Goal: Information Seeking & Learning: Understand process/instructions

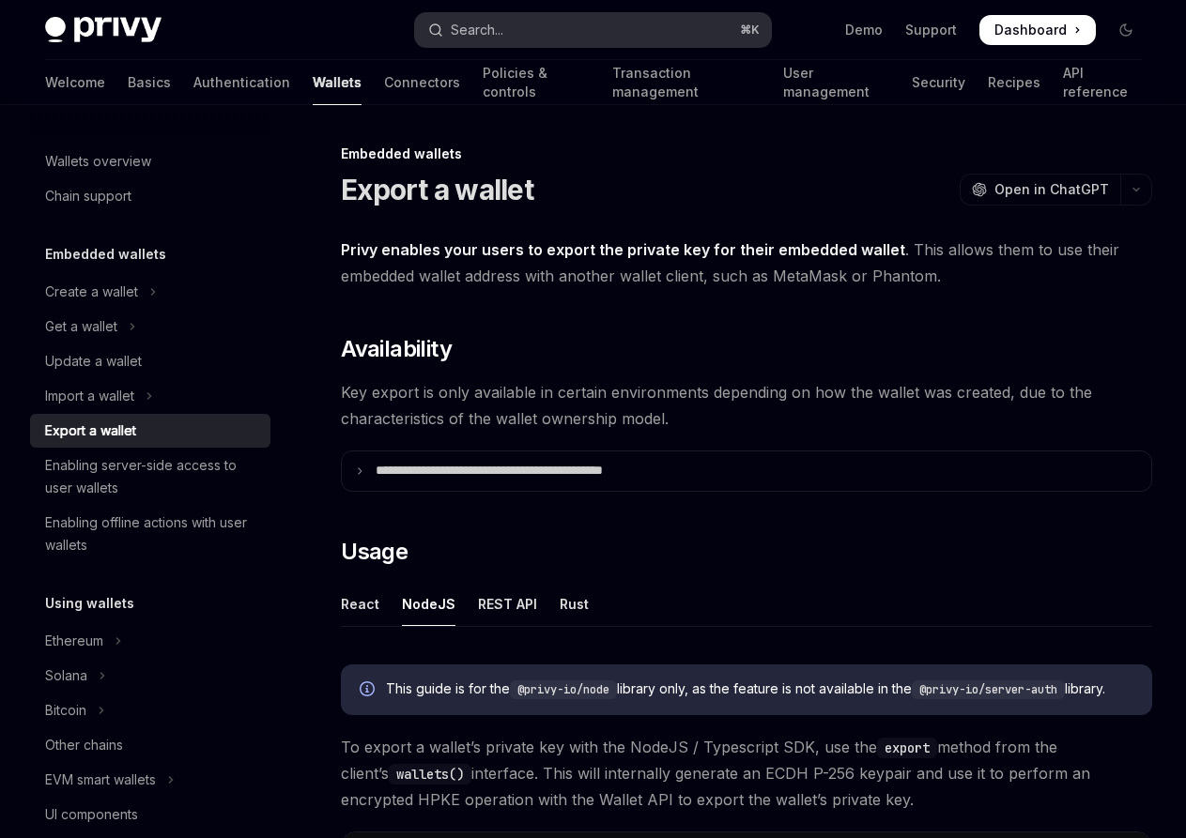
scroll to position [990, 0]
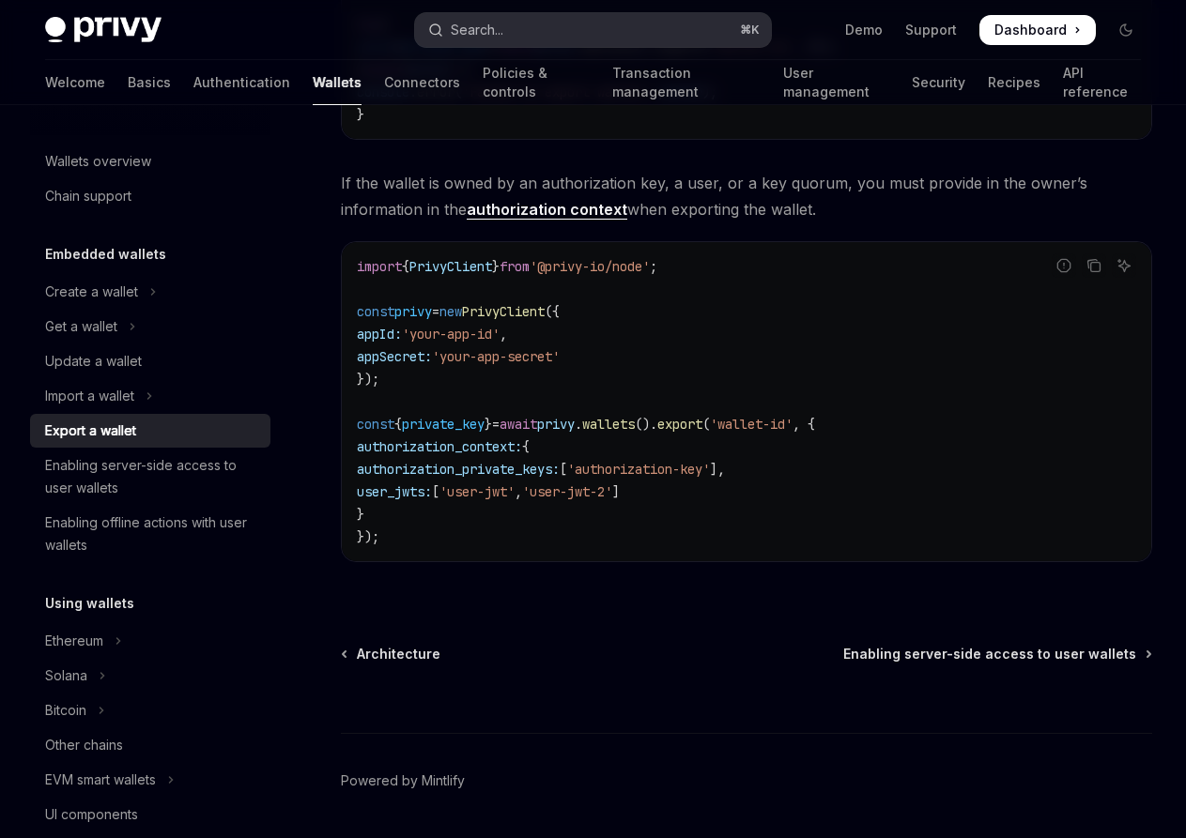
click at [511, 27] on button "Search... ⌘ K" at bounding box center [592, 30] width 355 height 34
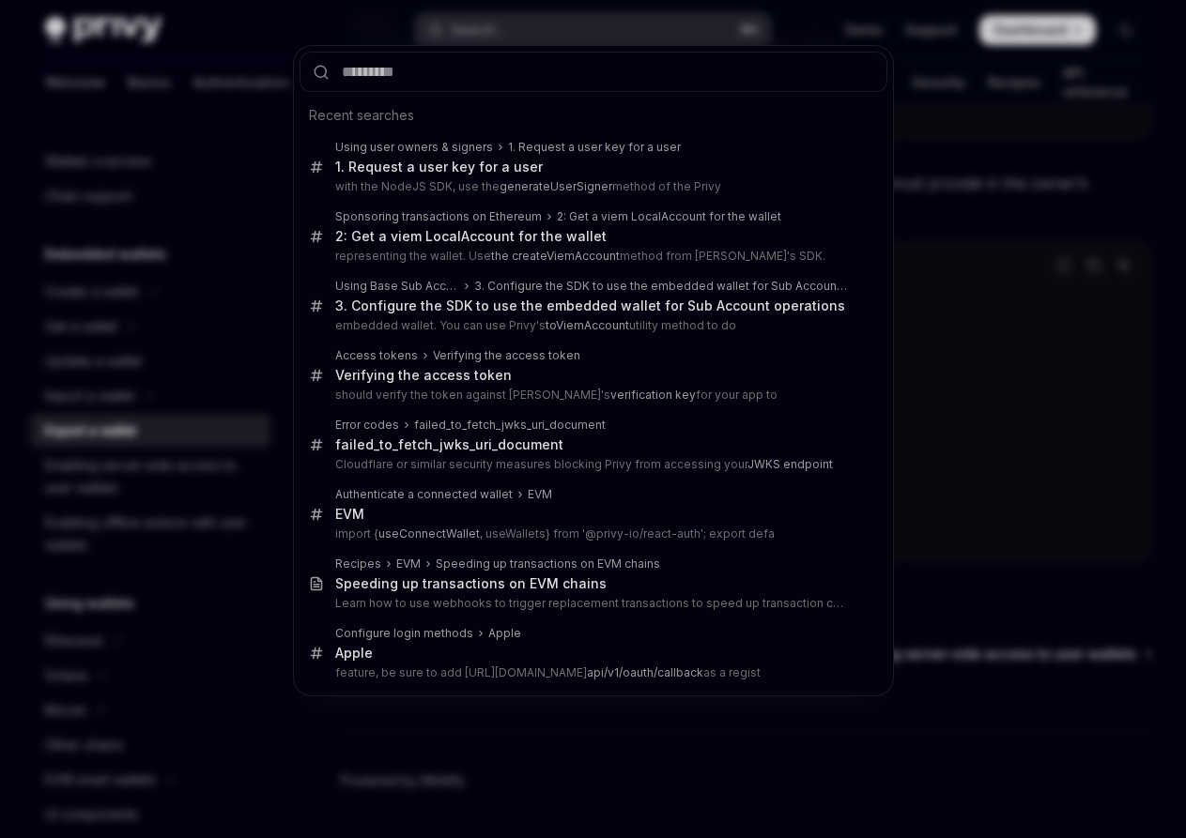
type input "**********"
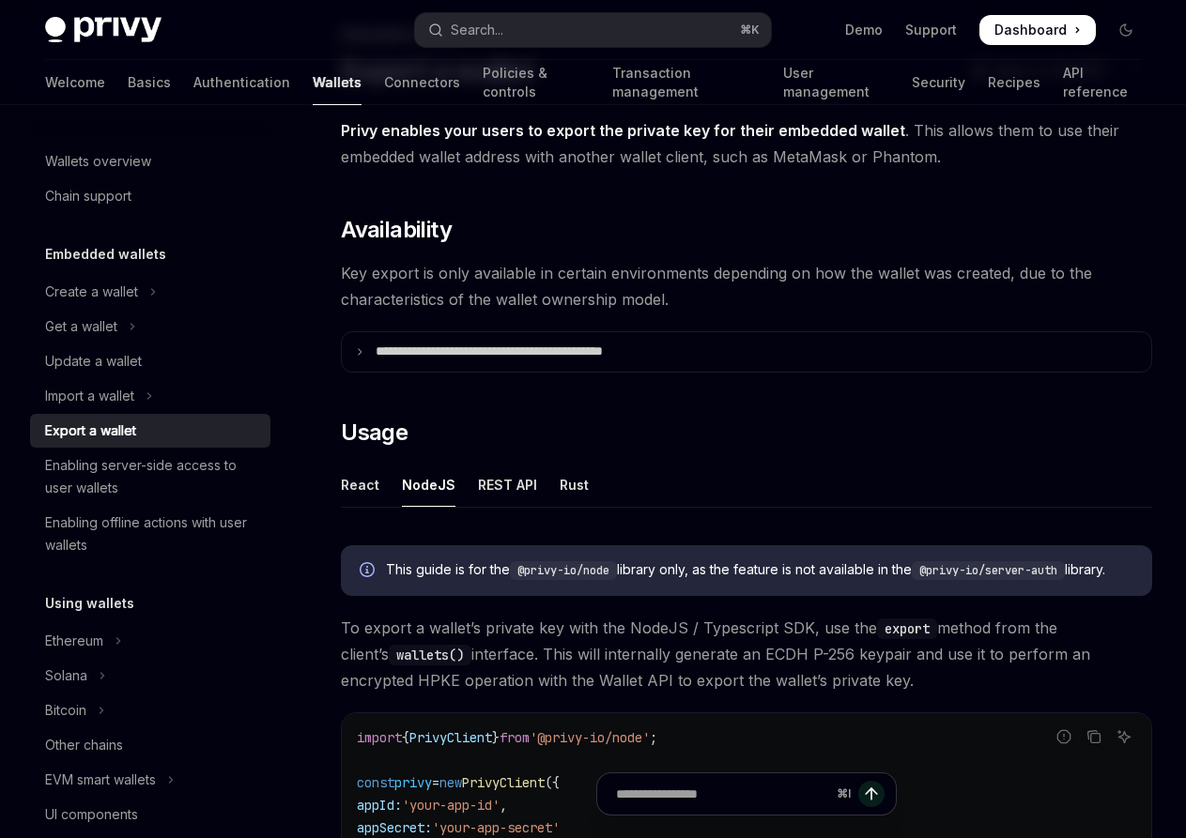
scroll to position [118, 0]
click at [520, 34] on button "Search... ⌘ K" at bounding box center [592, 30] width 355 height 34
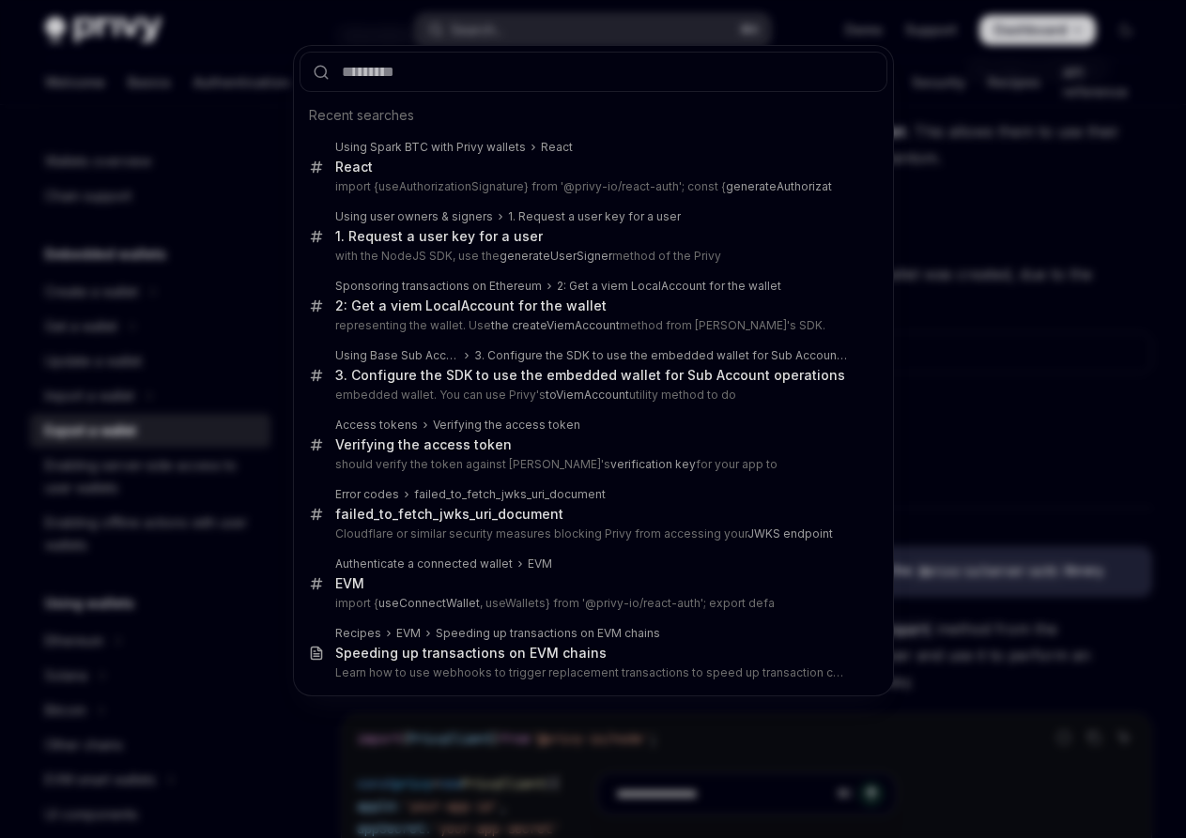
type input "**********"
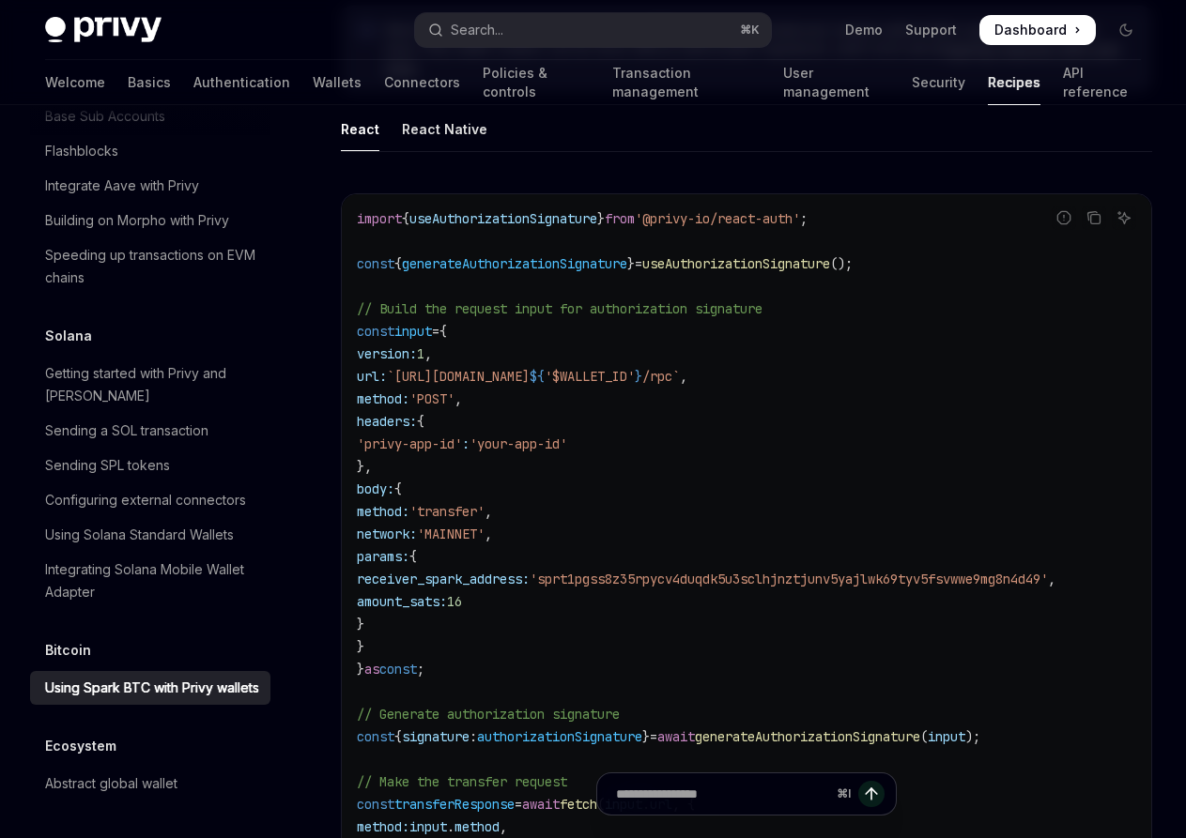
scroll to position [1204, 0]
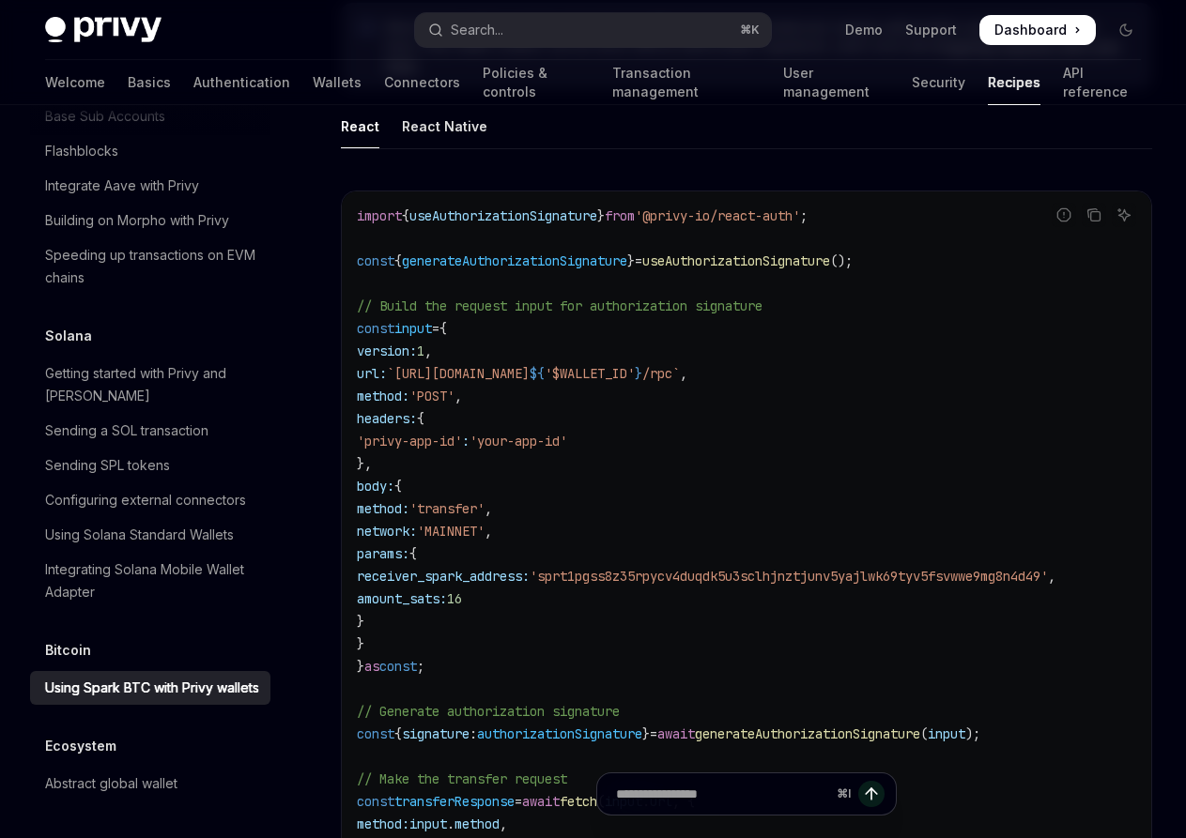
click at [870, 730] on span "generateAuthorizationSignature" at bounding box center [807, 734] width 225 height 17
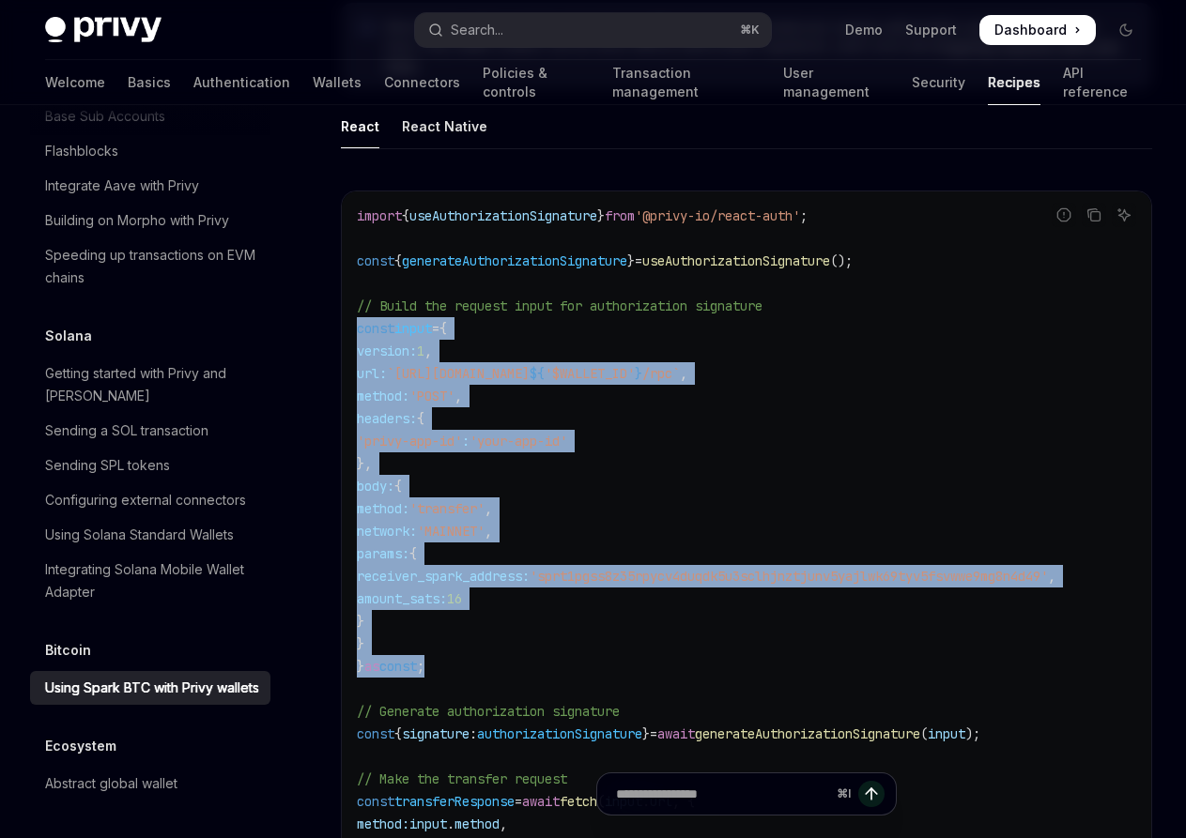
drag, startPoint x: 467, startPoint y: 666, endPoint x: 338, endPoint y: 320, distance: 368.6
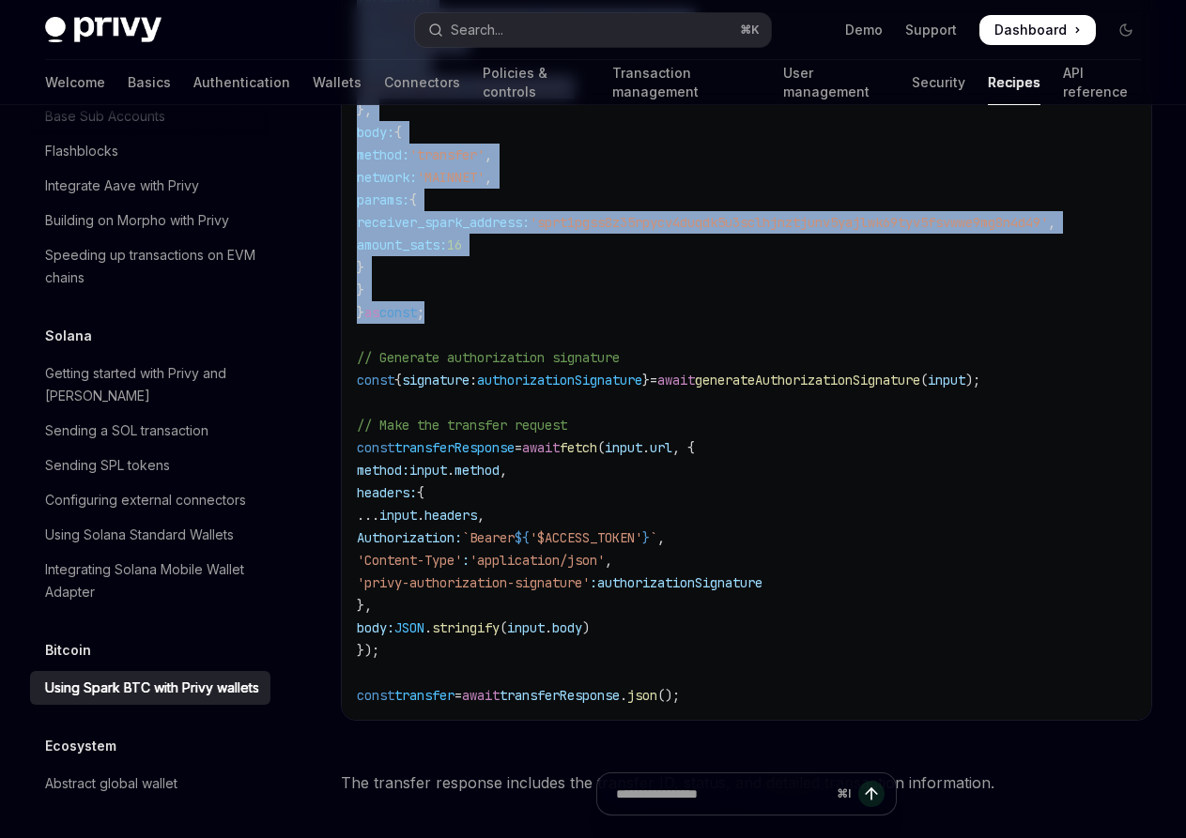
scroll to position [1563, 0]
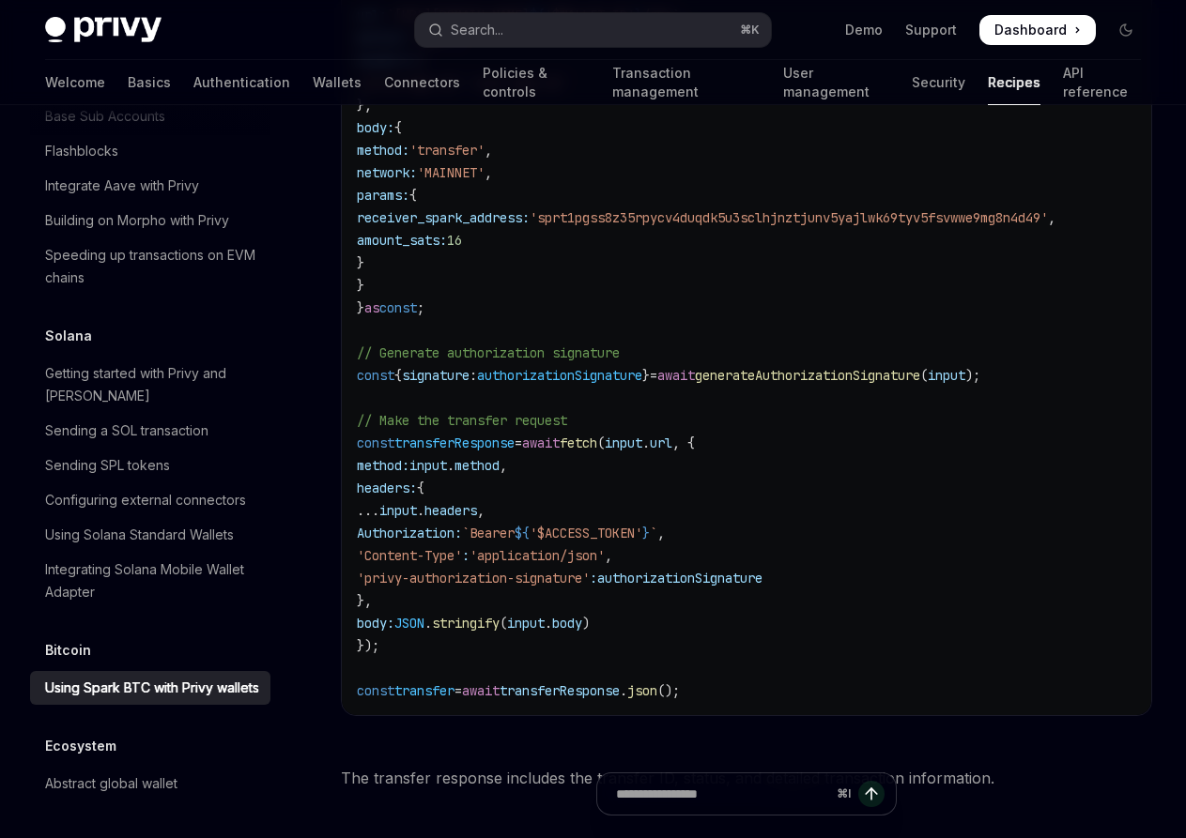
click at [824, 375] on span "generateAuthorizationSignature" at bounding box center [807, 375] width 225 height 17
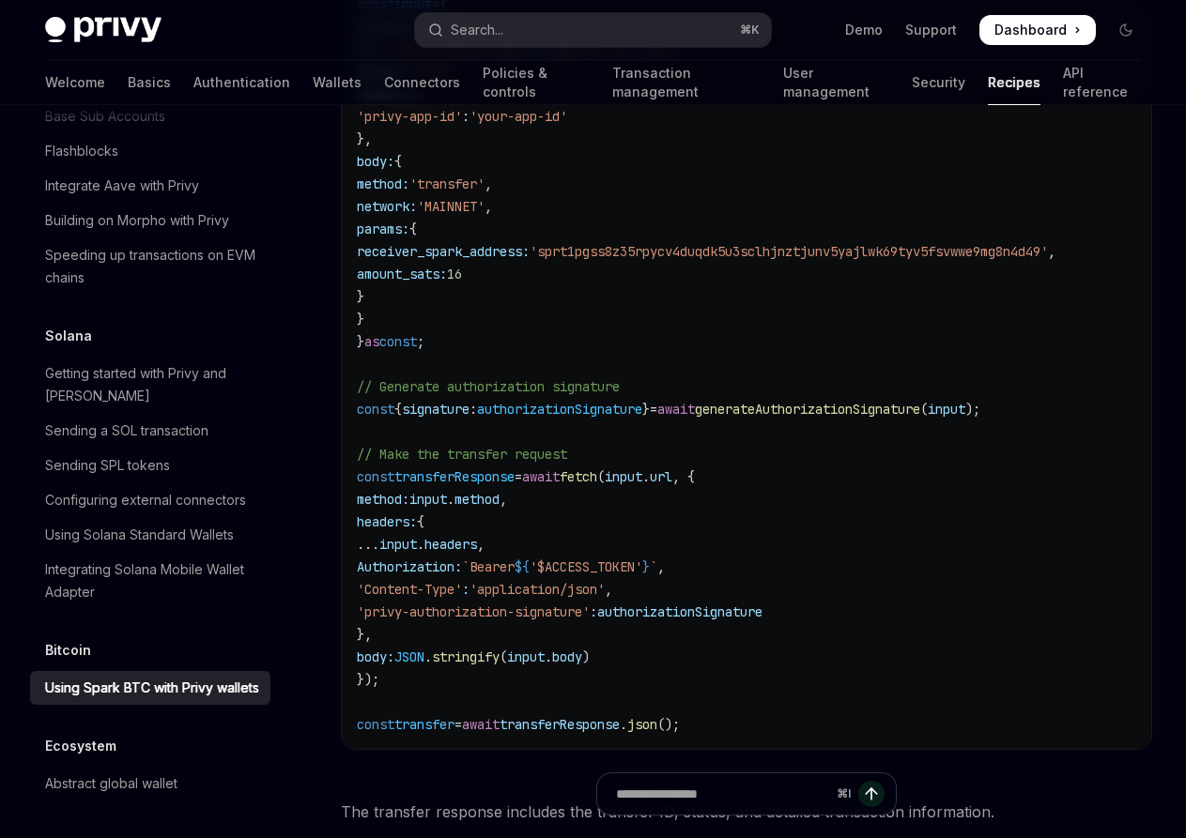
scroll to position [1508, 0]
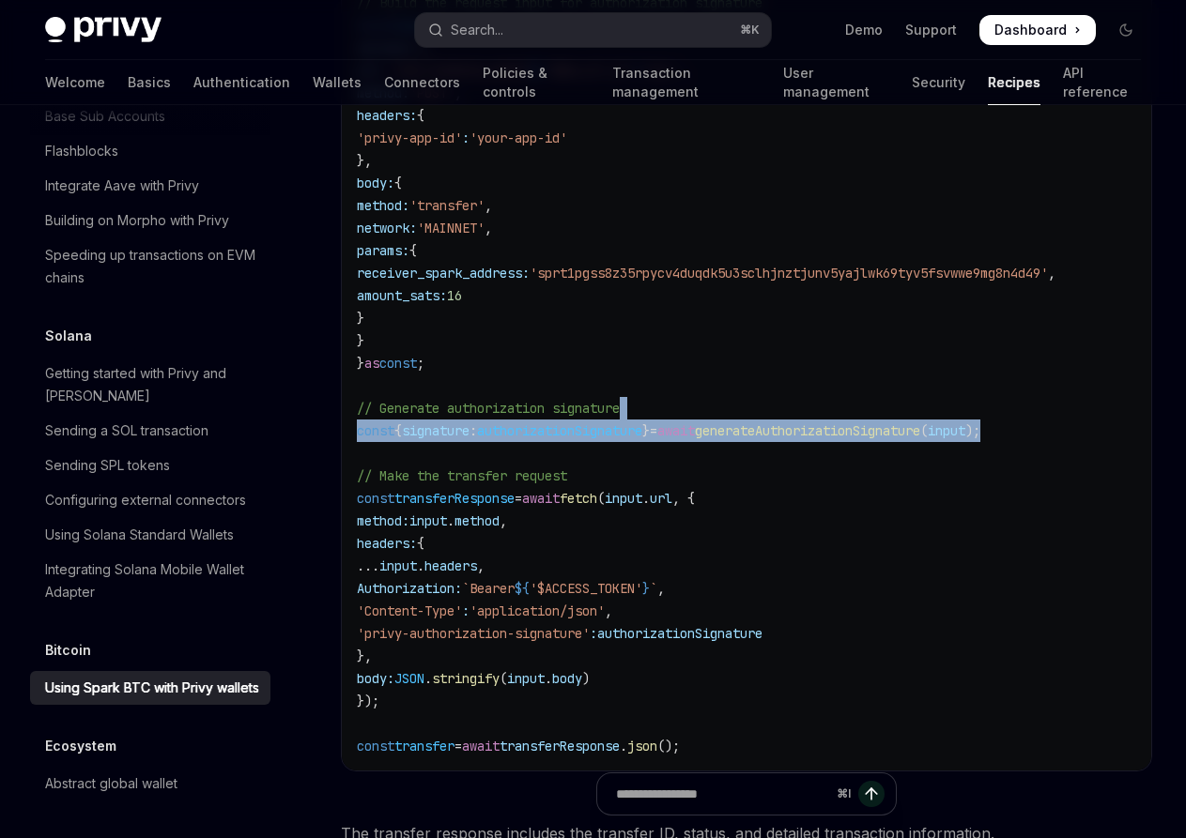
drag, startPoint x: 1054, startPoint y: 428, endPoint x: 871, endPoint y: 417, distance: 183.4
click at [871, 417] on code "import { useAuthorizationSignature } from '@privy-io/react-auth' ; const { gene…" at bounding box center [746, 329] width 779 height 856
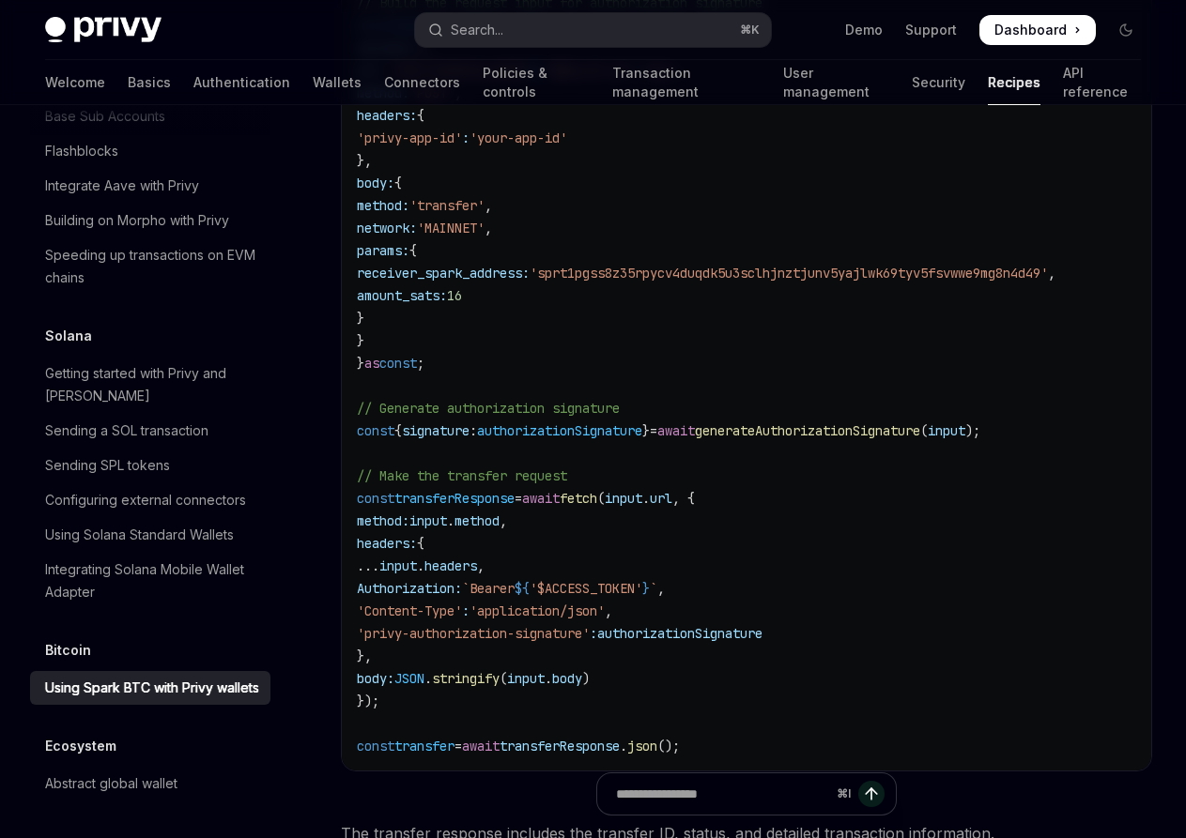
click at [871, 441] on code "import { useAuthorizationSignature } from '@privy-io/react-auth' ; const { gene…" at bounding box center [746, 329] width 779 height 856
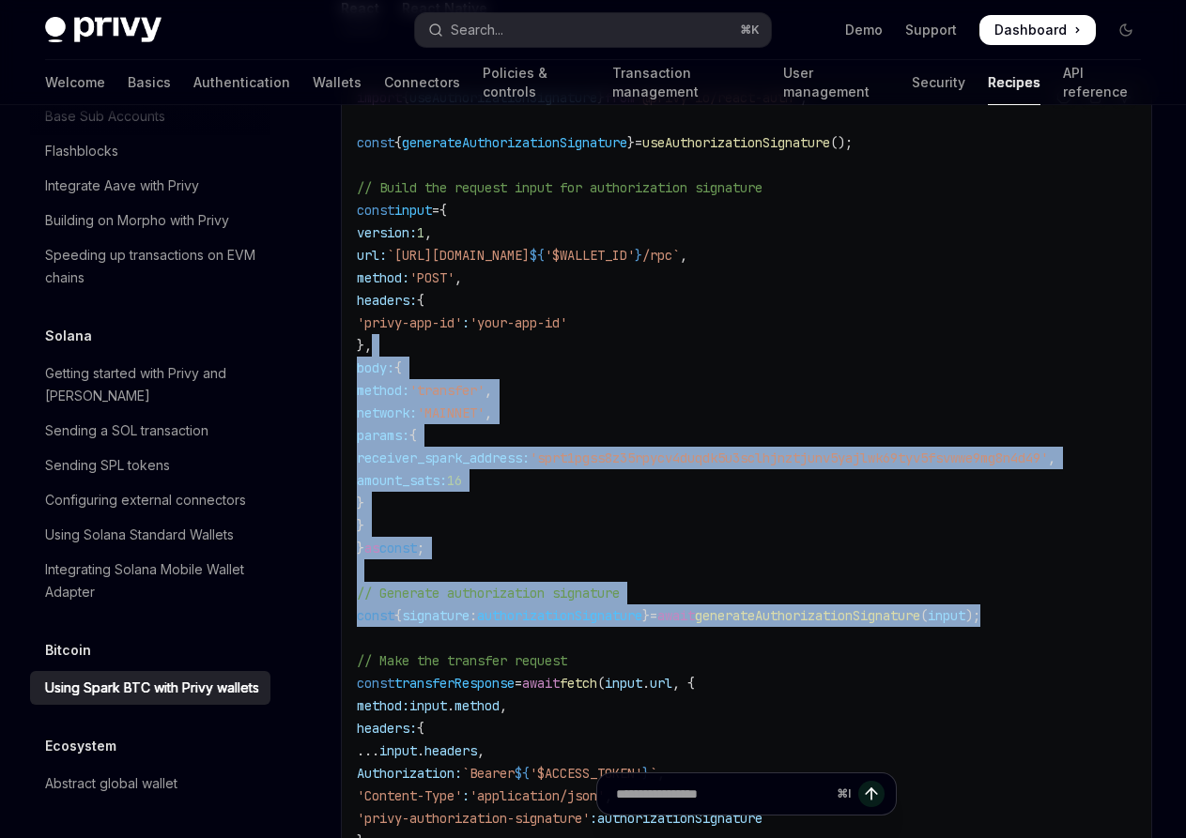
scroll to position [1290, 0]
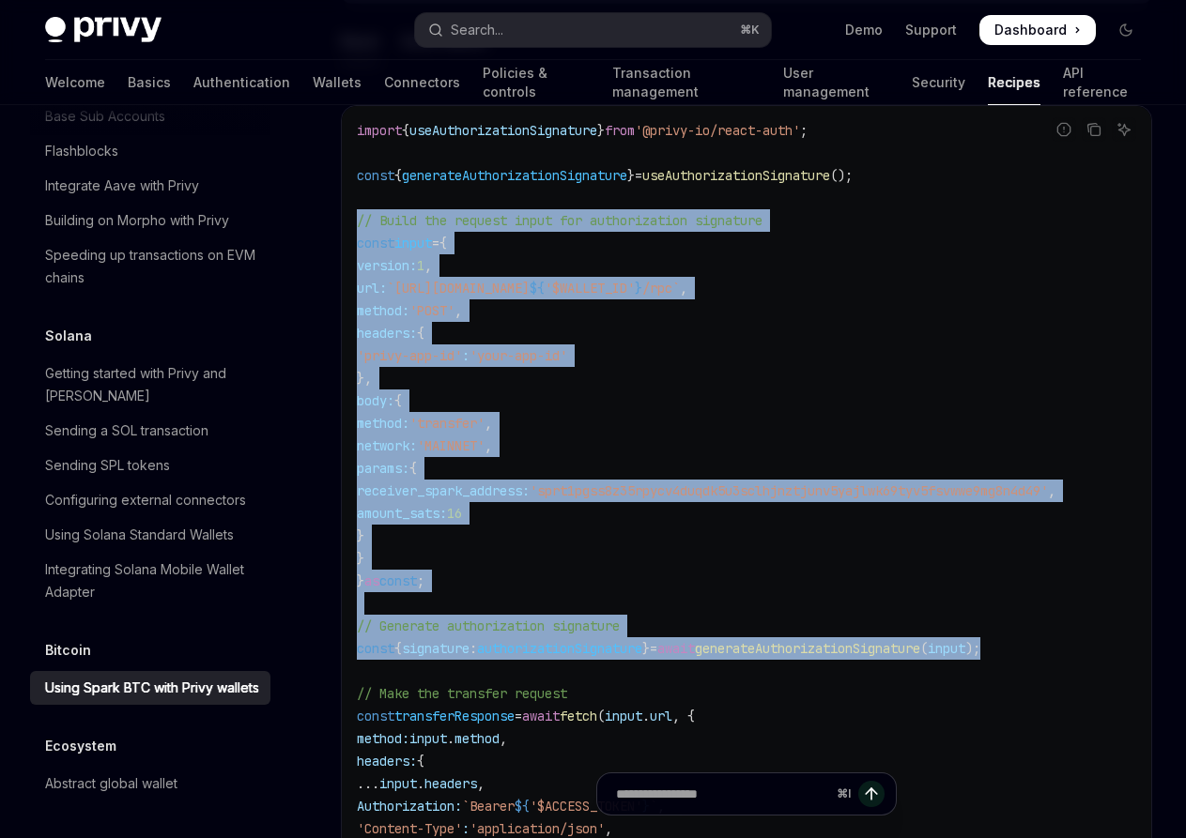
drag, startPoint x: 1056, startPoint y: 428, endPoint x: 327, endPoint y: 224, distance: 757.3
copy code "// Build the request input for authorization signature const input = { version:…"
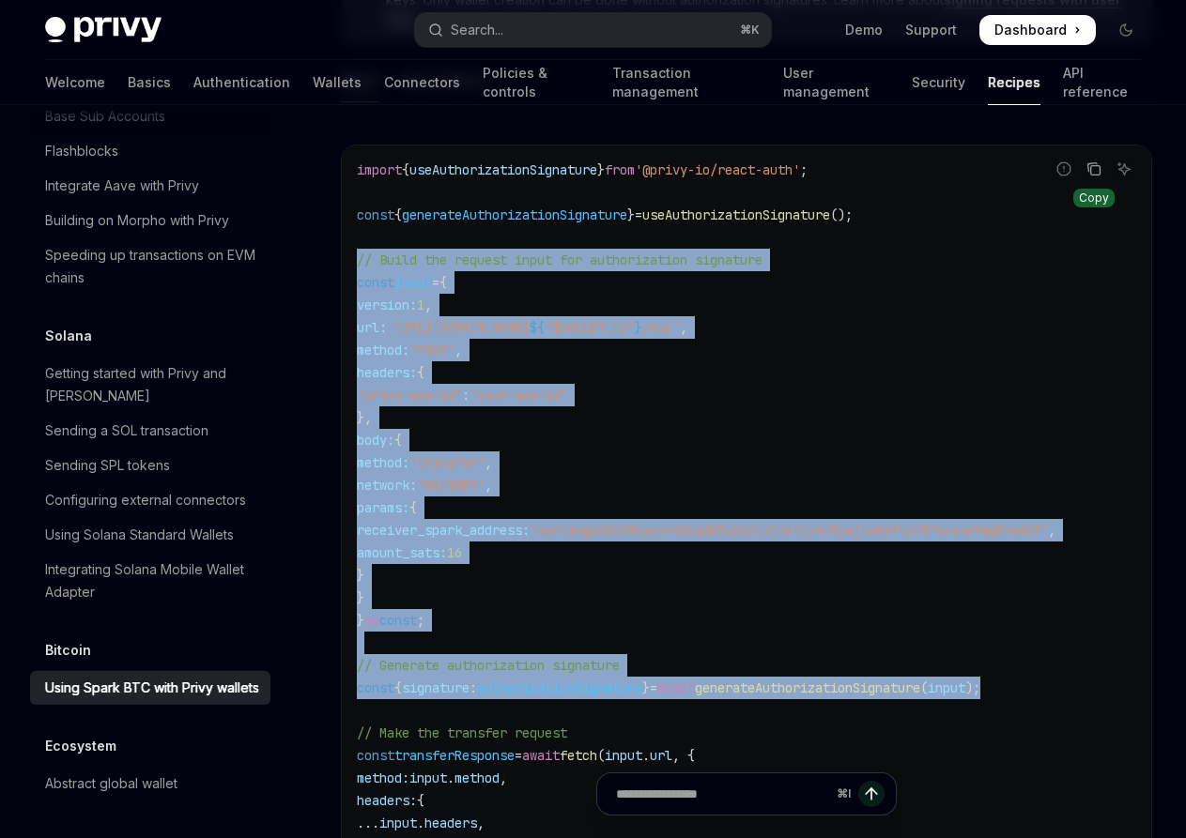
click at [1096, 165] on icon "Copy the contents from the code block" at bounding box center [1095, 169] width 9 height 9
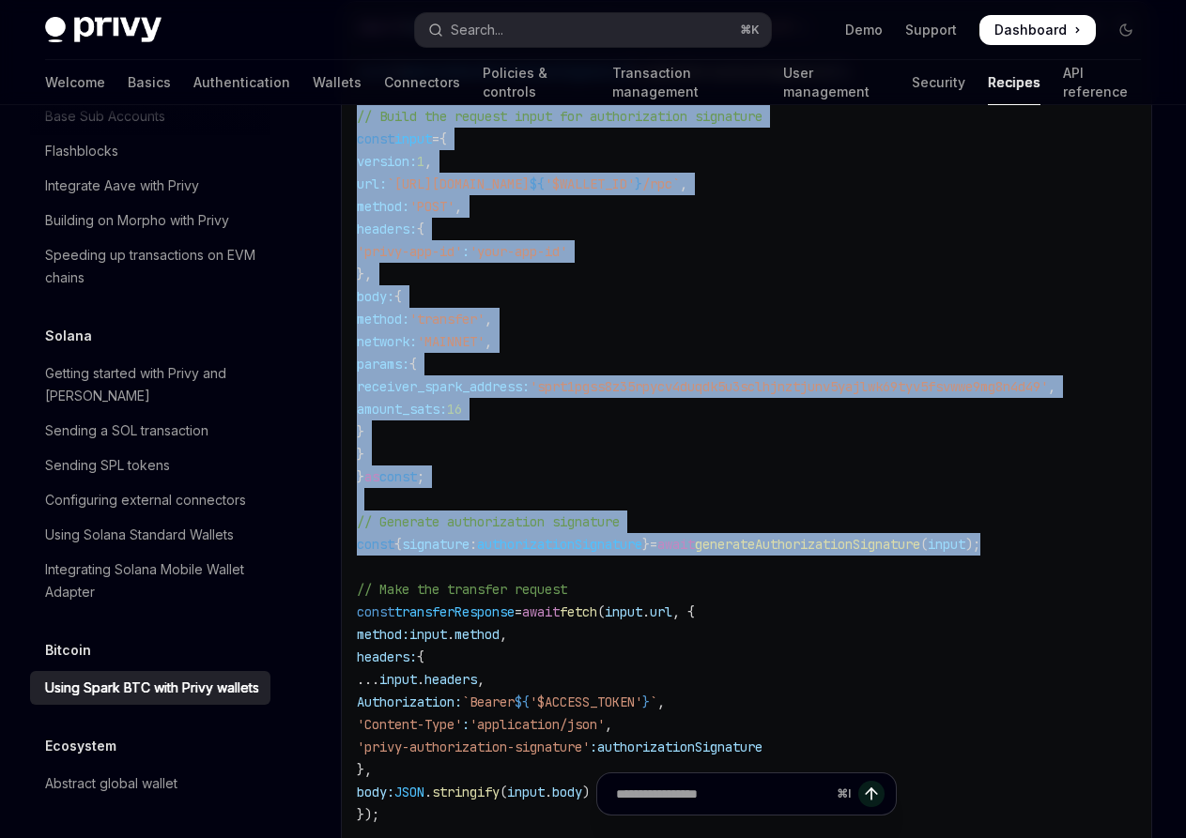
scroll to position [1398, 0]
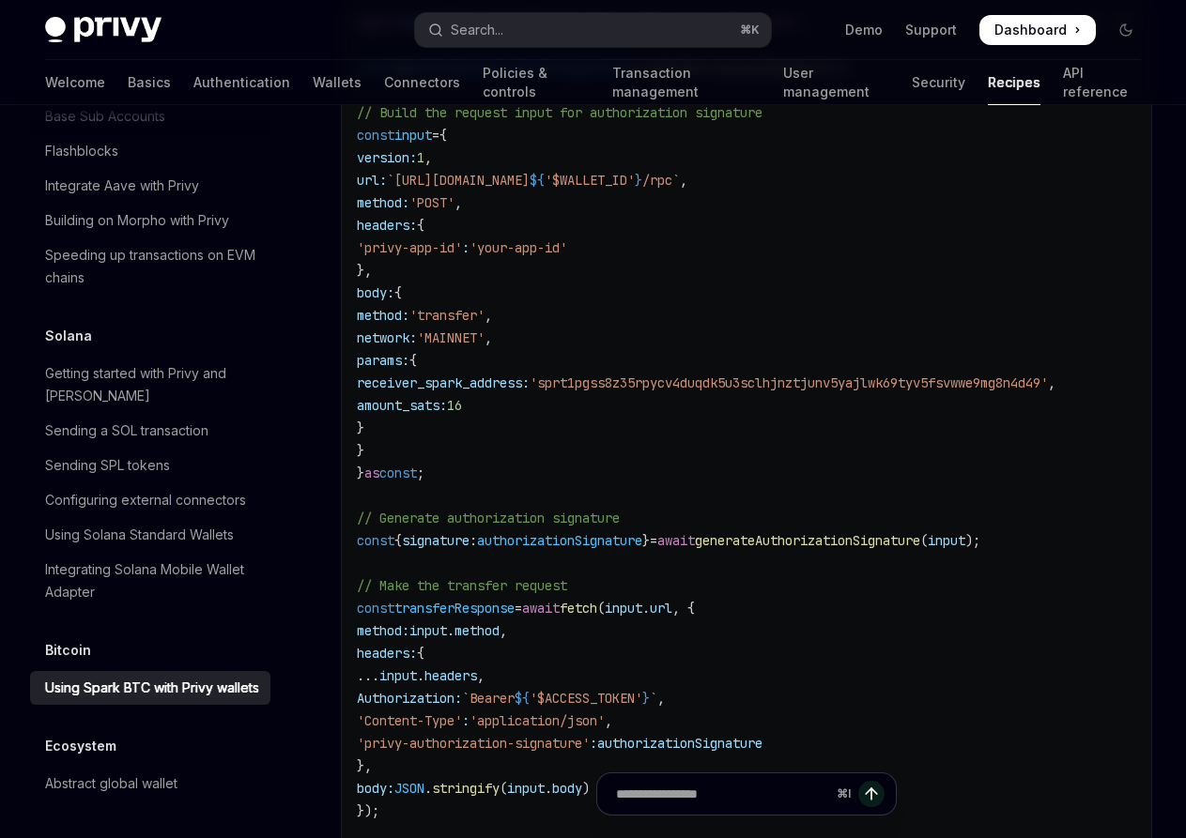
click at [757, 598] on code "import { useAuthorizationSignature } from '@privy-io/react-auth' ; const { gene…" at bounding box center [746, 439] width 779 height 856
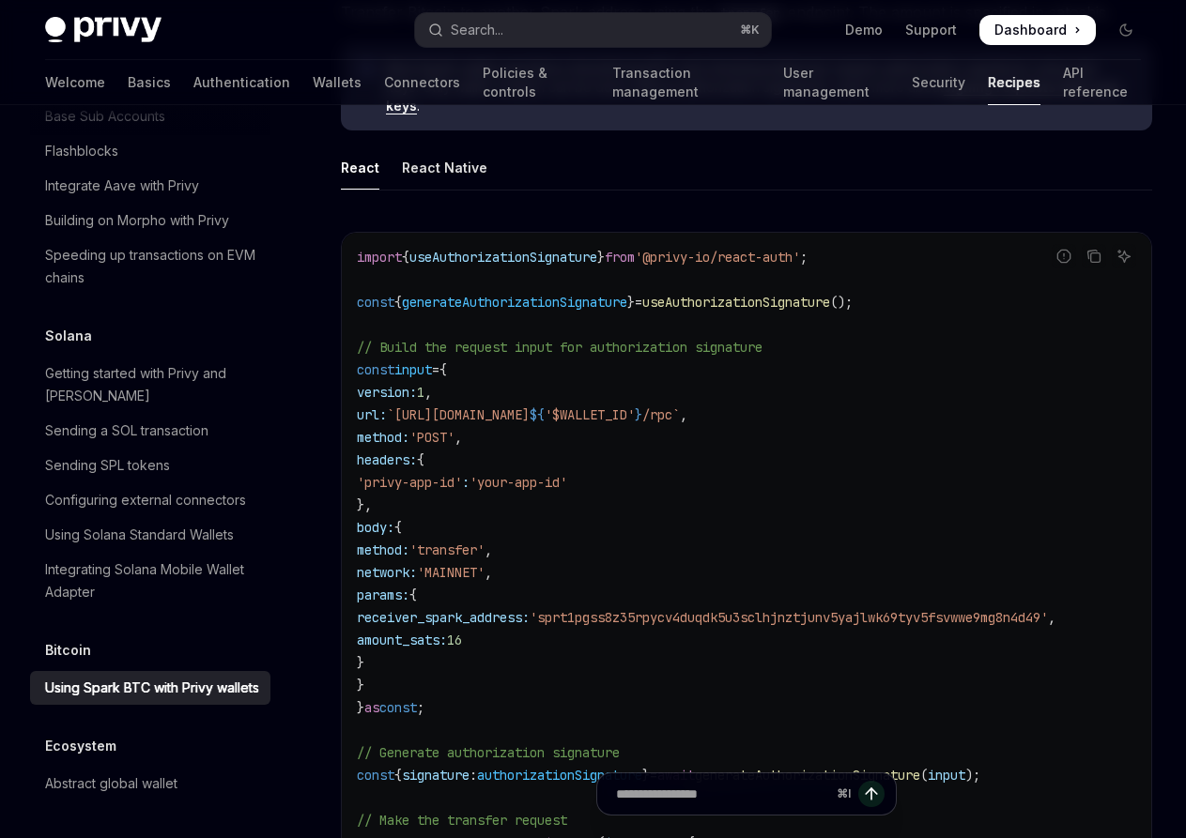
scroll to position [1161, 0]
click at [1091, 256] on icon "Copy the contents from the code block" at bounding box center [1095, 258] width 9 height 9
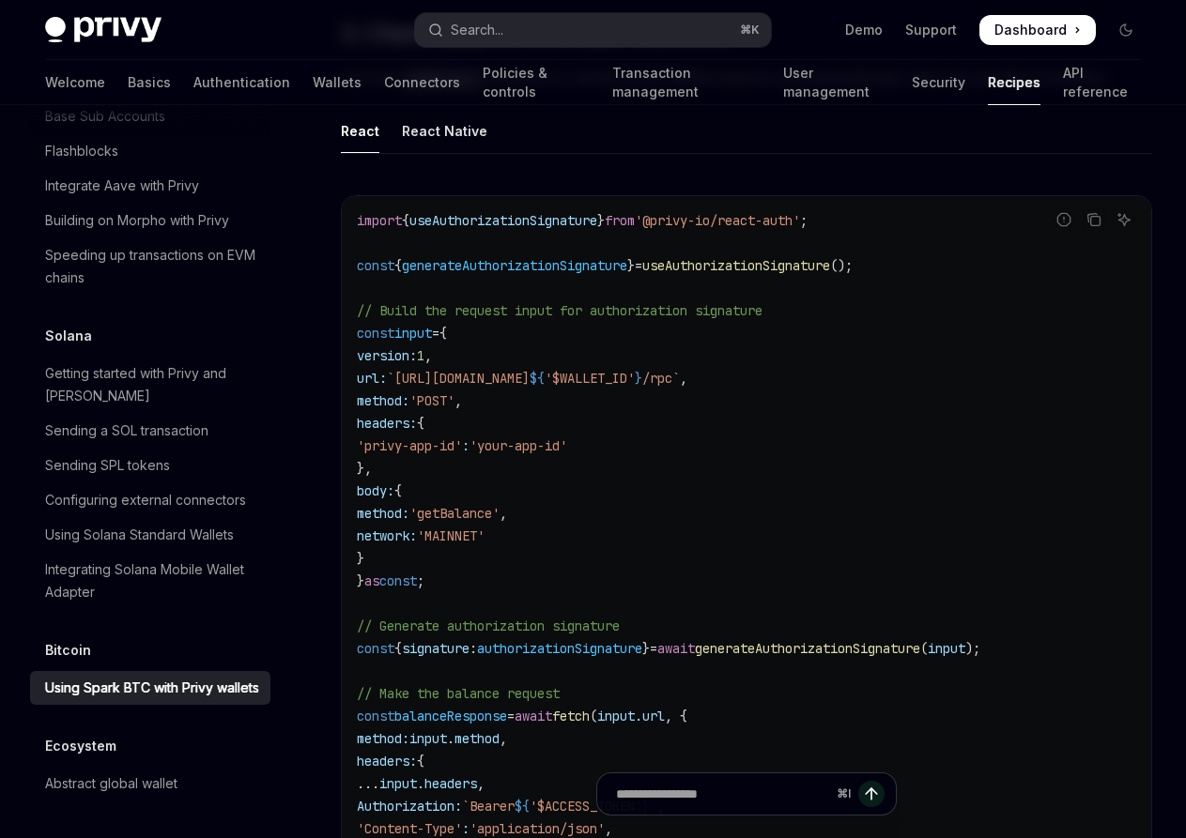
scroll to position [2380, 0]
click at [568, 268] on span "generateAuthorizationSignature" at bounding box center [514, 266] width 225 height 17
click at [717, 262] on span "useAuthorizationSignature" at bounding box center [736, 266] width 188 height 17
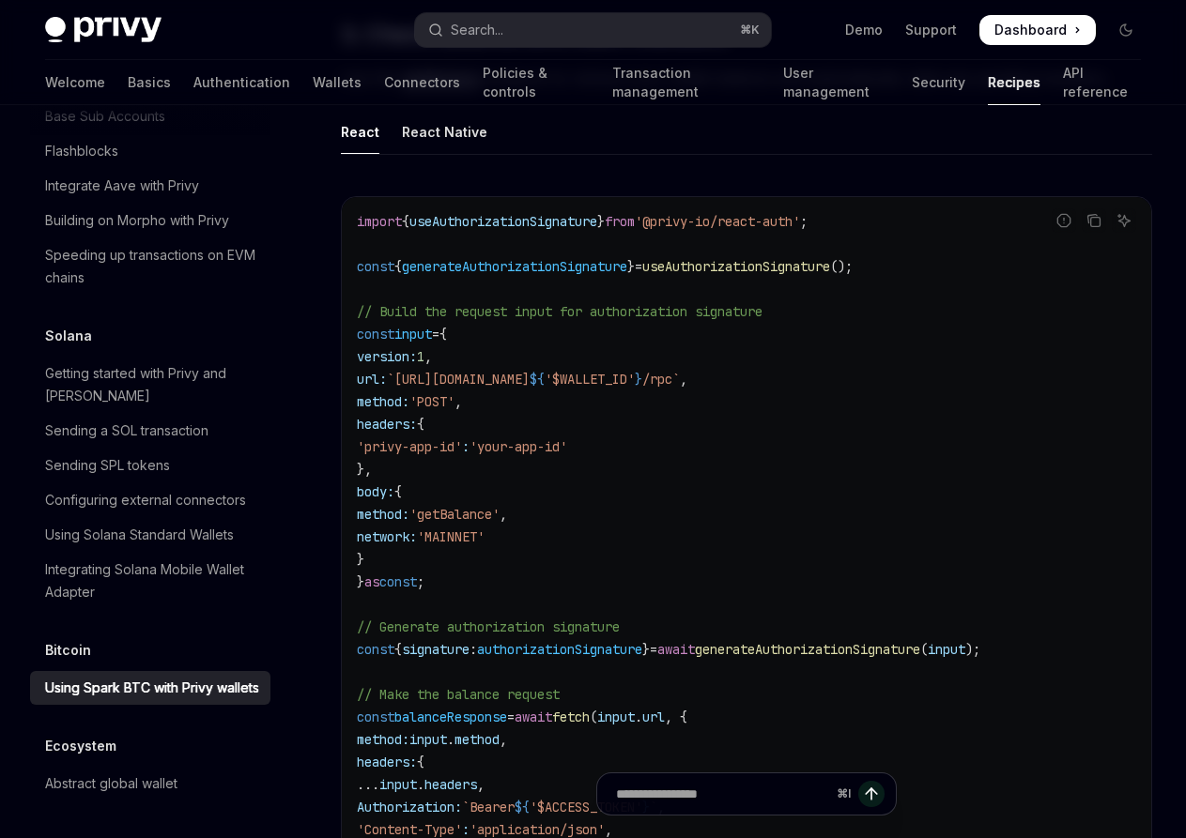
copy span "useAuthorizationSignature"
